Goal: Contribute content

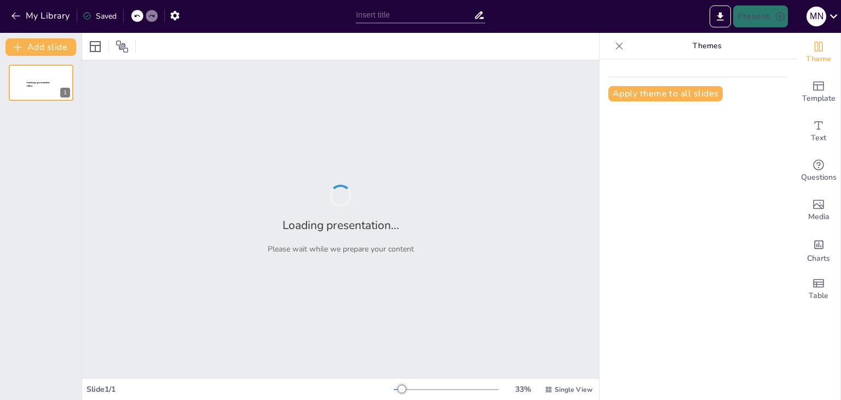
type input "Sponsorship Opportunities for the 2025 Asia Cup"
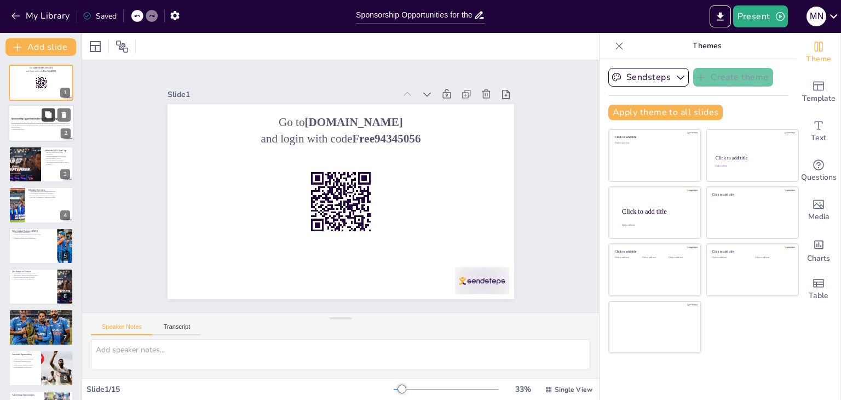
checkbox input "true"
click at [43, 119] on button at bounding box center [48, 114] width 13 height 13
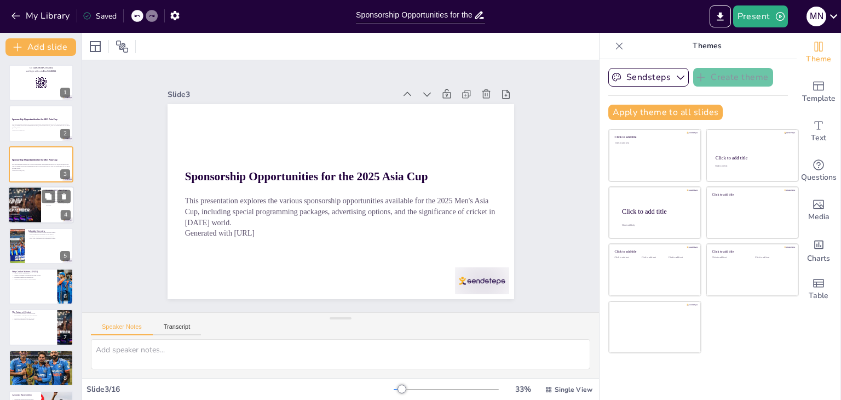
checkbox input "true"
click at [35, 216] on div at bounding box center [25, 204] width 70 height 37
type textarea "The Asia Cup is recognized as a prestigious cricket tournament that showcases t…"
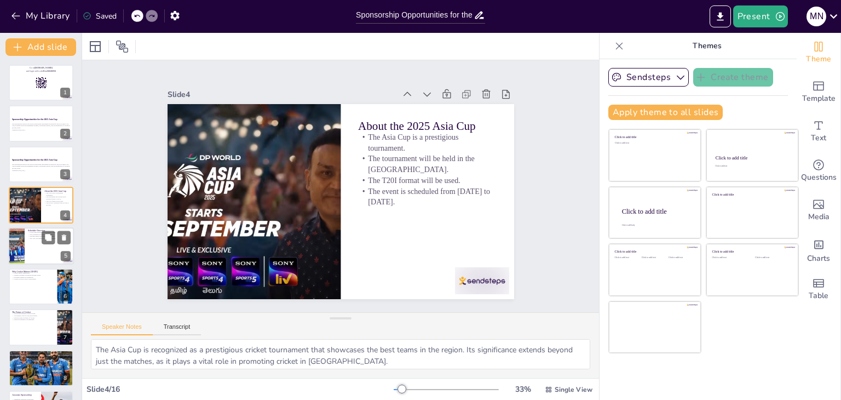
checkbox input "true"
click at [50, 244] on div at bounding box center [41, 245] width 66 height 37
type textarea "The inclusion of multiple teams in the group stage enhances the competitive nat…"
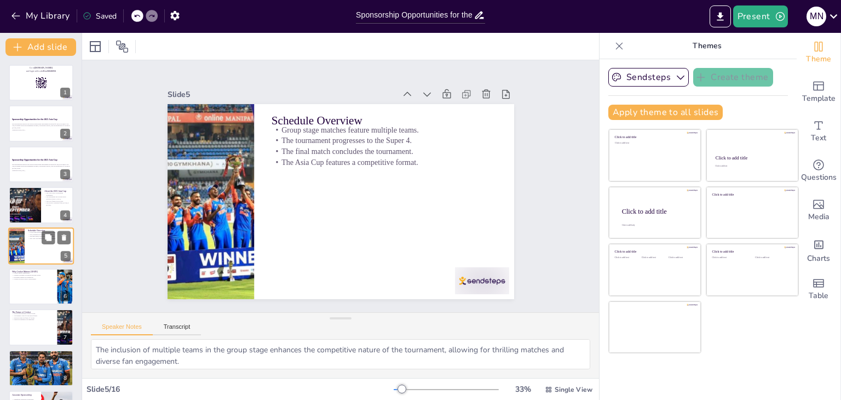
scroll to position [18, 0]
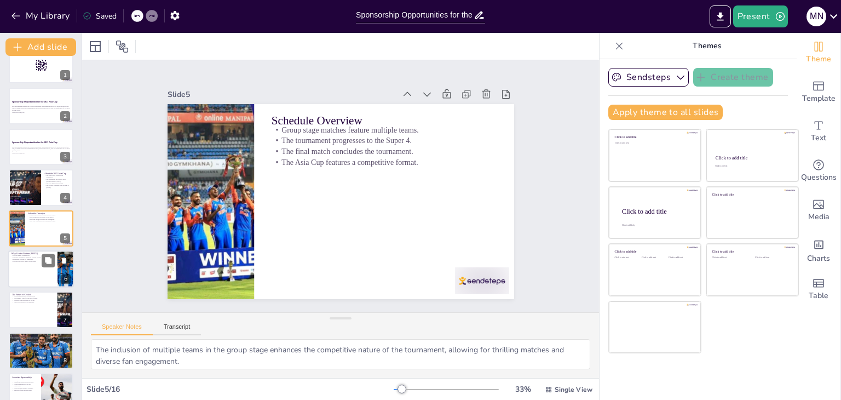
checkbox input "true"
click at [24, 261] on div at bounding box center [41, 268] width 66 height 37
type textarea "The unifying aspect of cricket is powerful, as it brings people together, foste…"
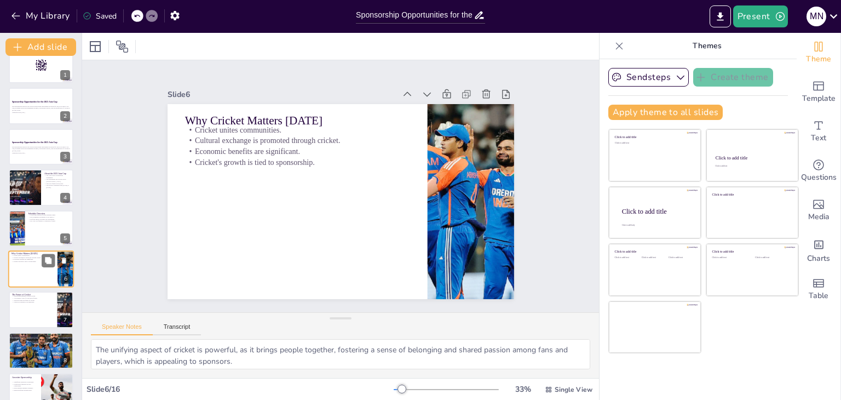
scroll to position [59, 0]
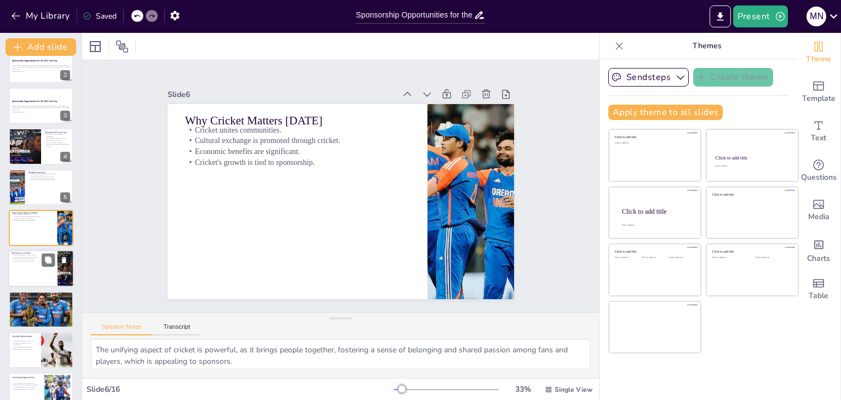
checkbox input "true"
click at [35, 277] on div at bounding box center [41, 268] width 66 height 37
type textarea "The ability of sponsorship to enhance cricket's reach is vital for the sport's …"
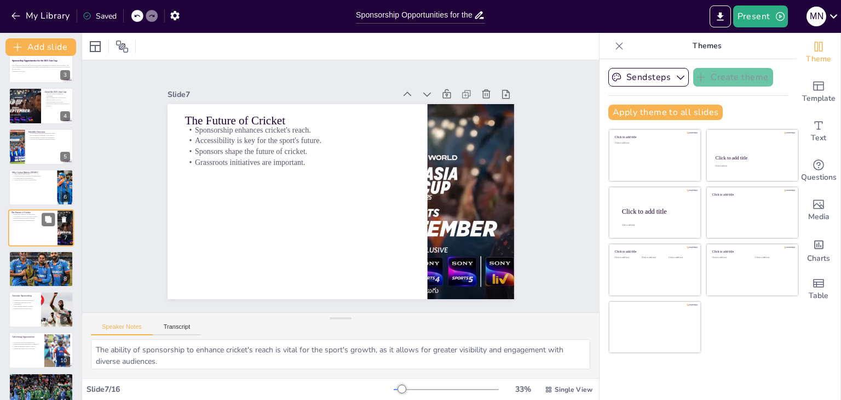
scroll to position [121, 0]
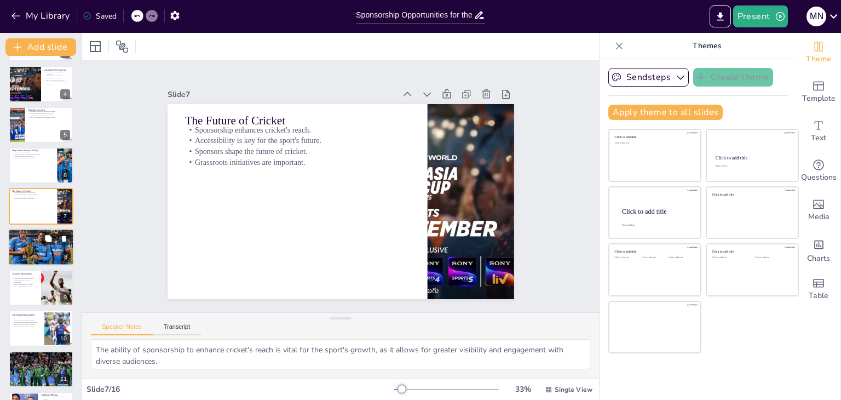
checkbox input "true"
click at [37, 251] on div at bounding box center [41, 246] width 66 height 49
type textarea "The exclusive branding opportunities provided by presenting sponsorship are inv…"
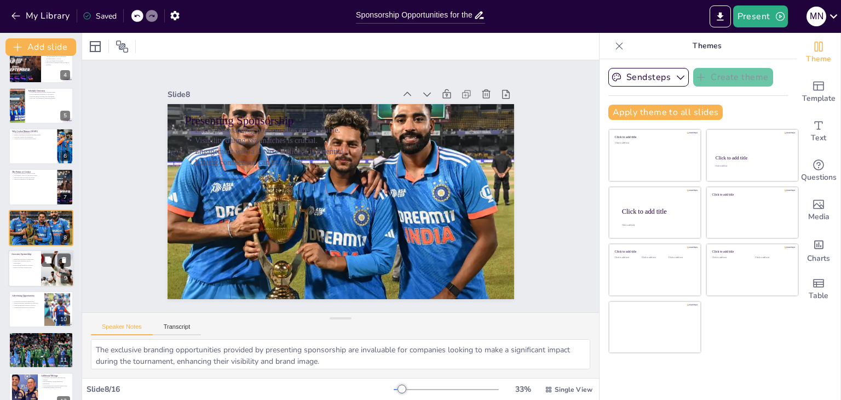
checkbox input "true"
click at [26, 274] on div at bounding box center [41, 268] width 66 height 37
type textarea "The significant exposure offered through associate sponsorship is crucial for b…"
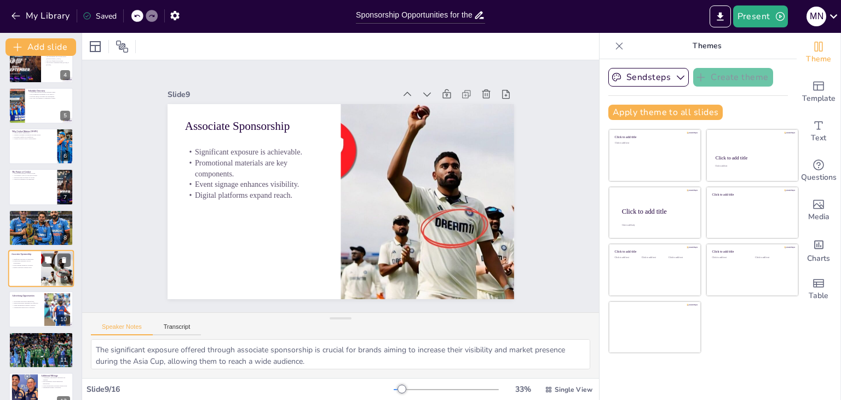
scroll to position [181, 0]
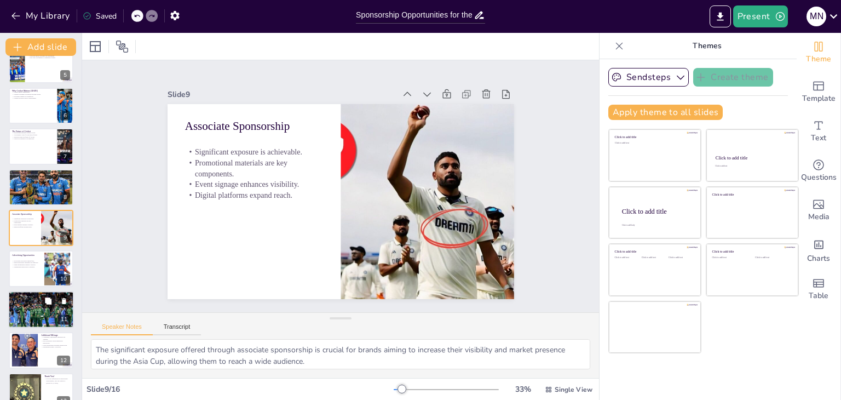
checkbox input "true"
click at [25, 314] on div at bounding box center [41, 310] width 66 height 44
type textarea "Having a solid understanding of the rules of cricket enhances sponsors' ability…"
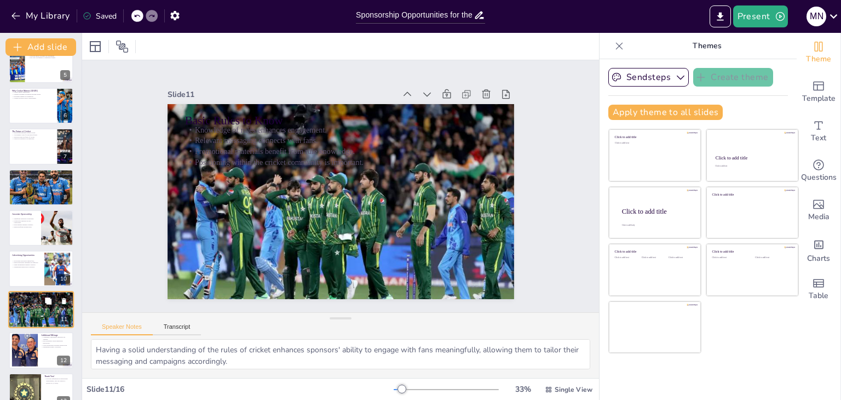
scroll to position [262, 0]
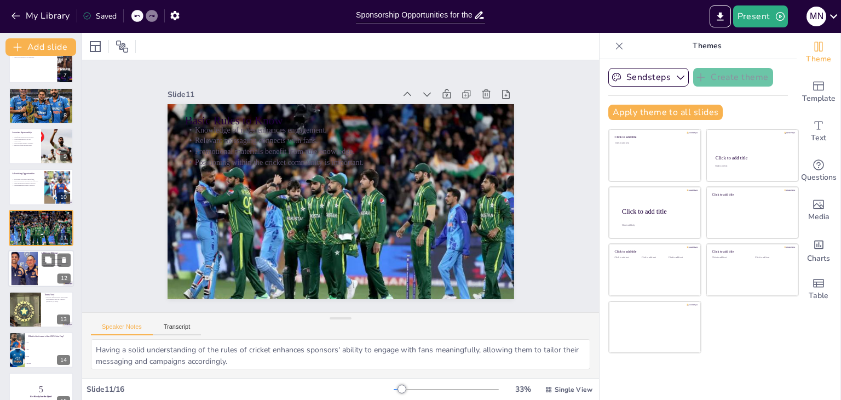
checkbox input "true"
click at [32, 257] on div at bounding box center [24, 268] width 59 height 33
type textarea "Community engagement initiatives are a valuable strategy for sponsors, as they …"
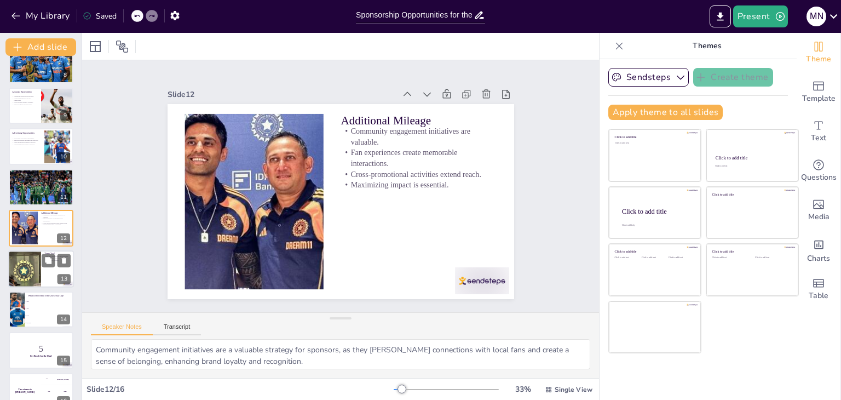
checkbox input "true"
click at [24, 262] on div at bounding box center [24, 268] width 71 height 37
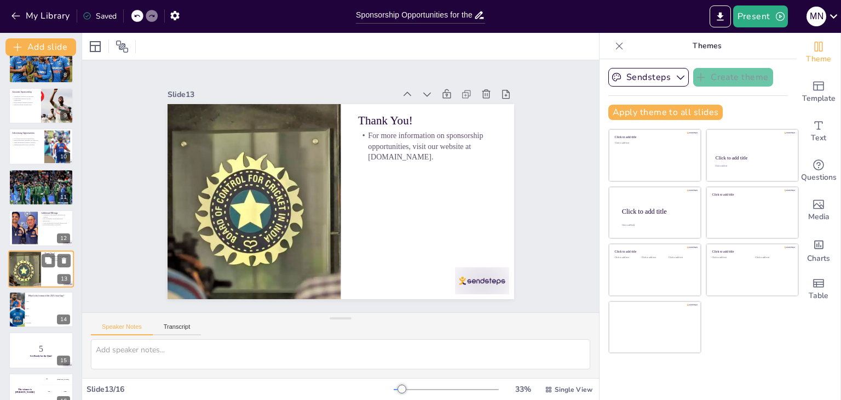
scroll to position [321, 0]
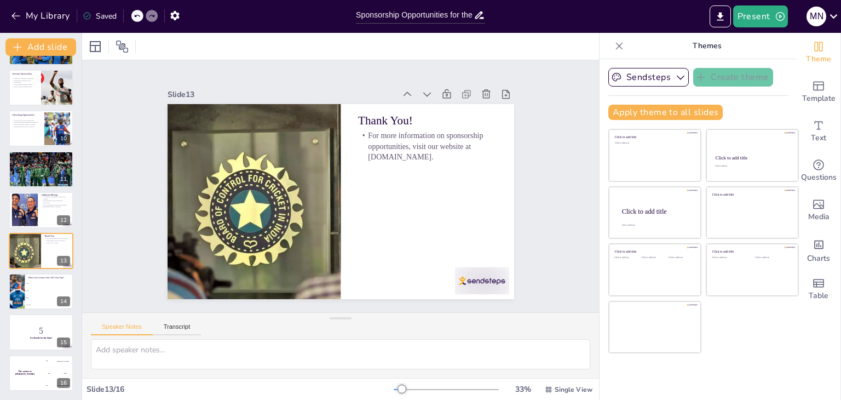
checkbox input "true"
